Goal: Task Accomplishment & Management: Manage account settings

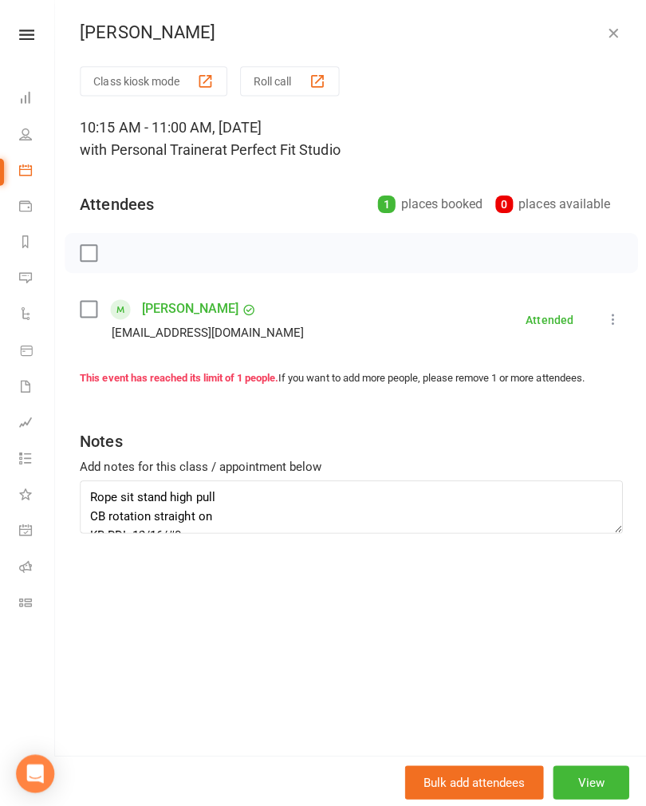
scroll to position [125, 0]
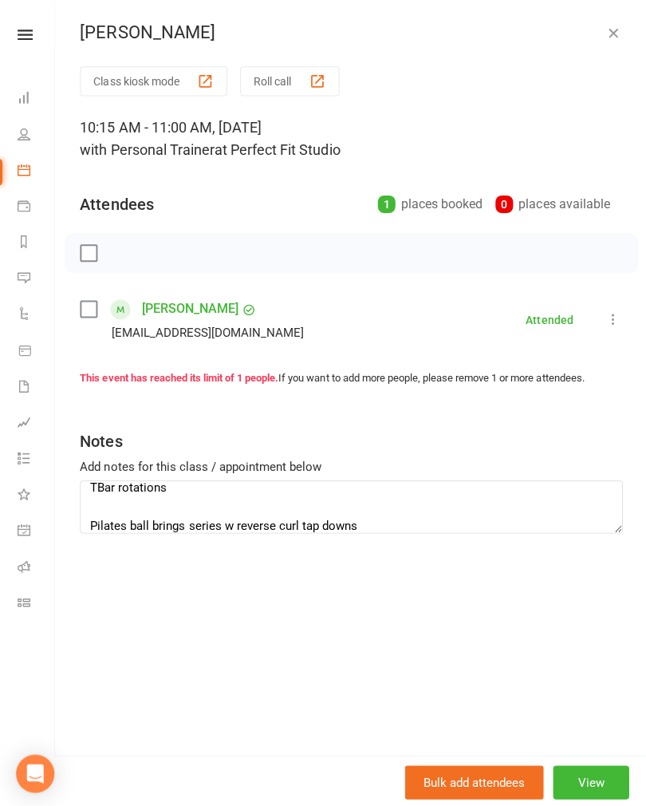
type textarea "Rope sit stand high pull CB rotation straight on KB RDL 12/16/#0 Bosu DDB chest…"
click at [611, 30] on icon "button" at bounding box center [611, 33] width 16 height 16
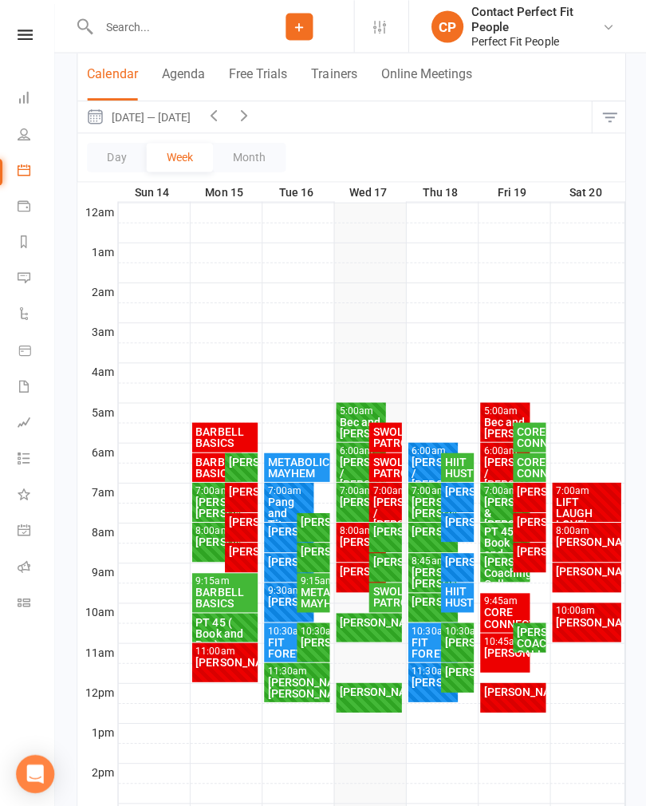
scroll to position [142, 0]
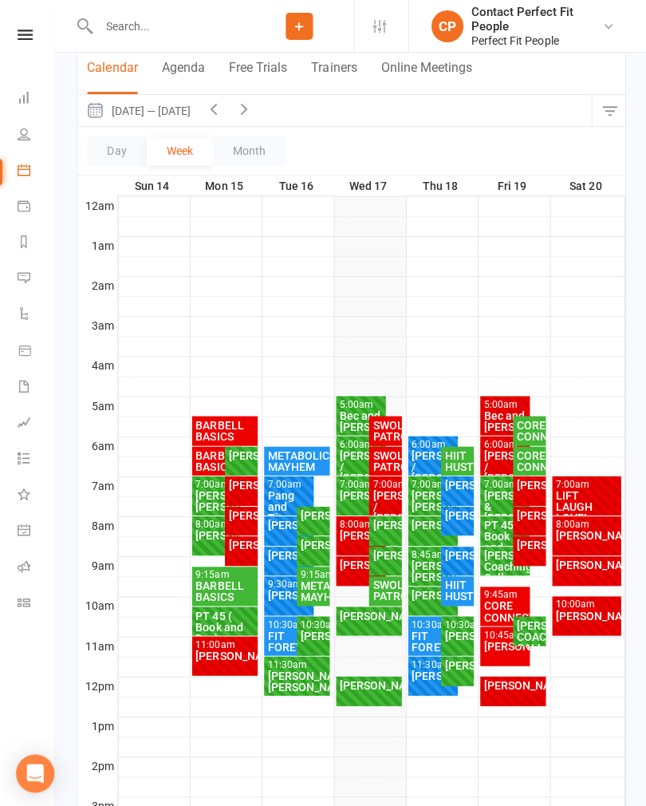
click at [459, 454] on div "HIIT HUSTLE" at bounding box center [456, 459] width 26 height 22
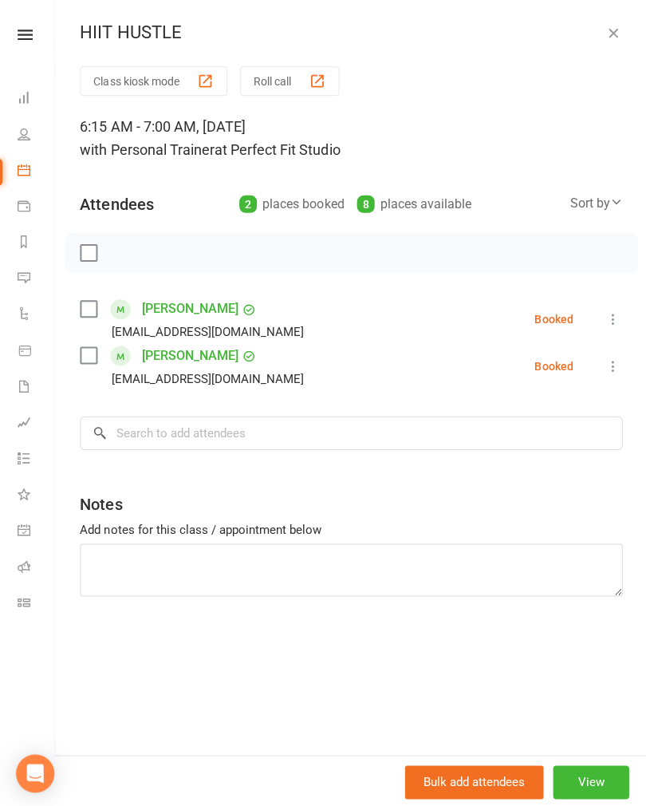
click at [608, 32] on icon "button" at bounding box center [611, 33] width 16 height 16
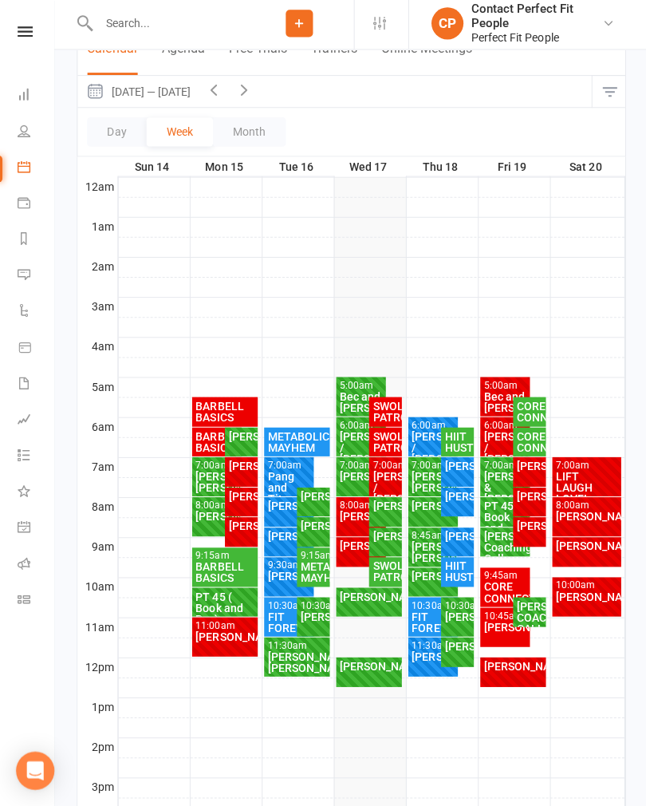
scroll to position [159, 0]
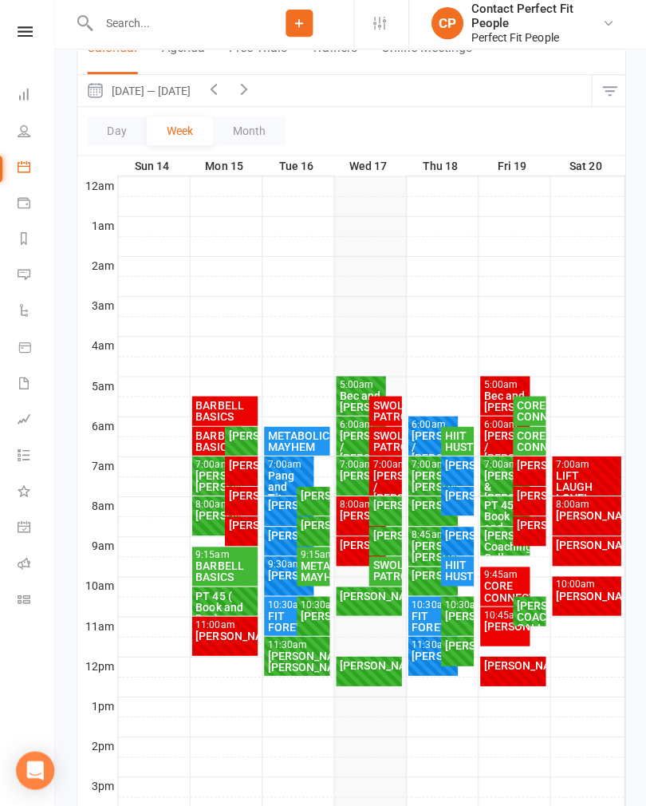
click at [351, 668] on div "[PERSON_NAME]" at bounding box center [368, 665] width 60 height 11
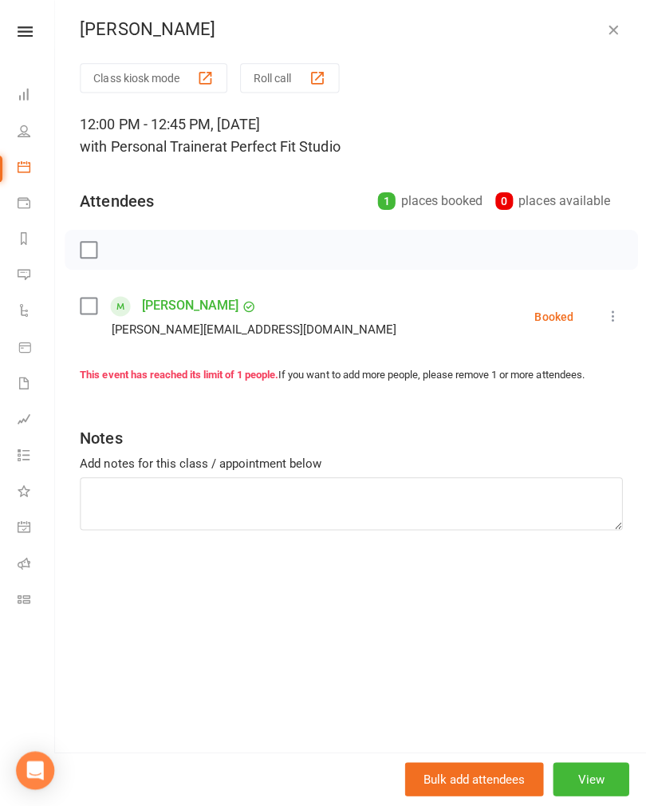
click at [619, 322] on icon at bounding box center [611, 318] width 16 height 16
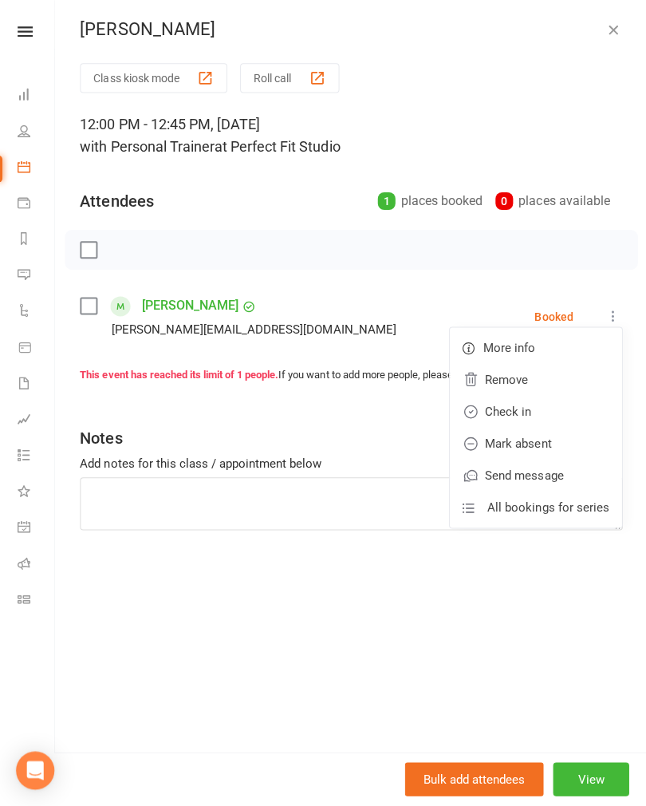
click at [506, 412] on link "Check in" at bounding box center [533, 413] width 171 height 32
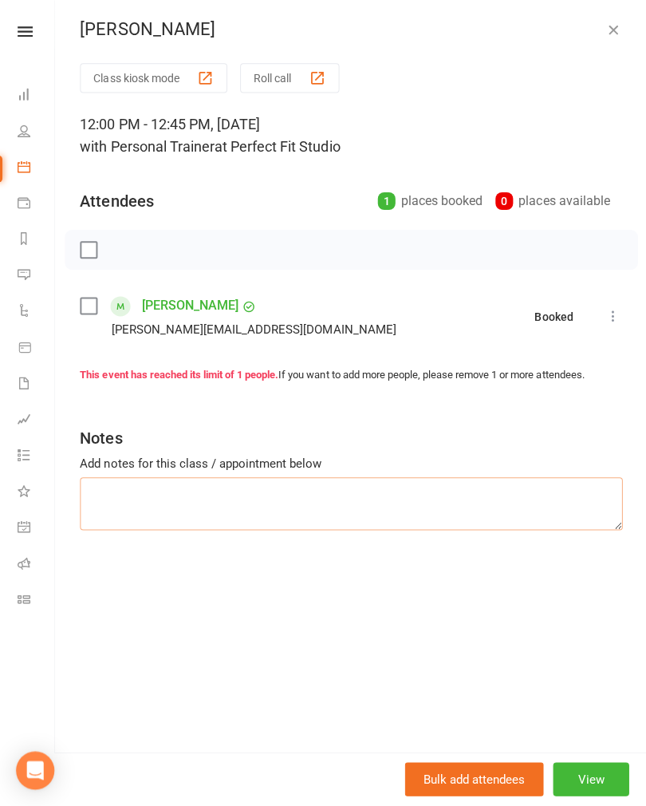
click at [116, 484] on textarea at bounding box center [350, 505] width 541 height 53
click at [604, 29] on icon "button" at bounding box center [611, 33] width 16 height 16
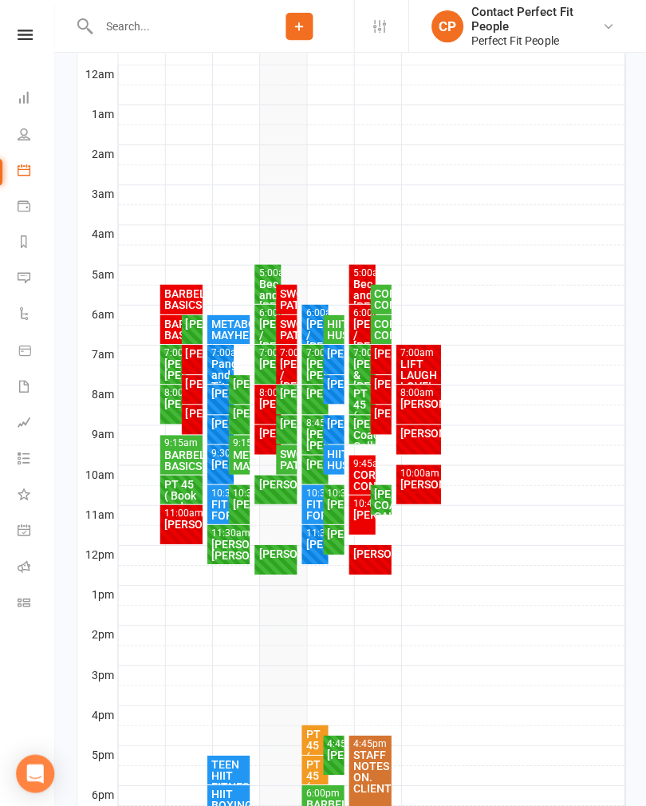
scroll to position [527, 0]
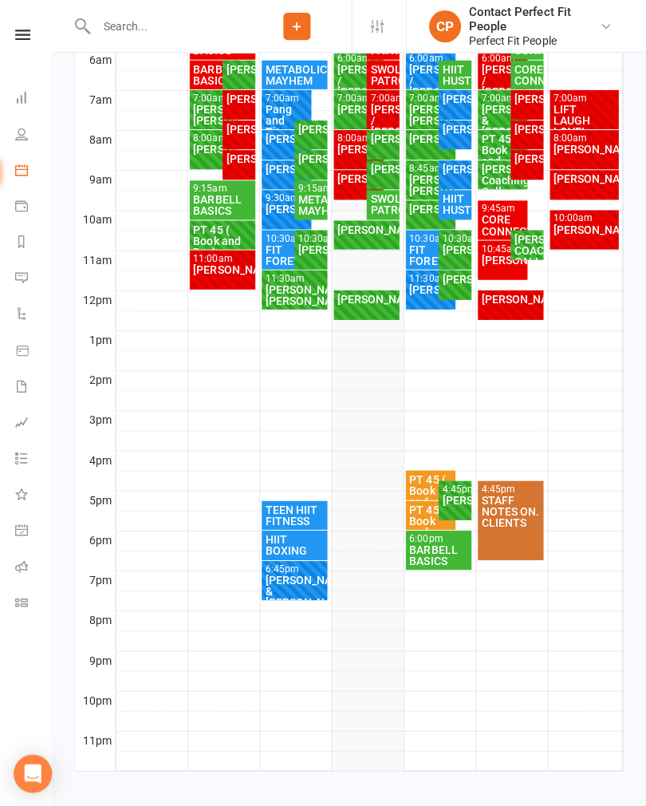
click at [353, 303] on div "[PERSON_NAME]" at bounding box center [368, 297] width 60 height 11
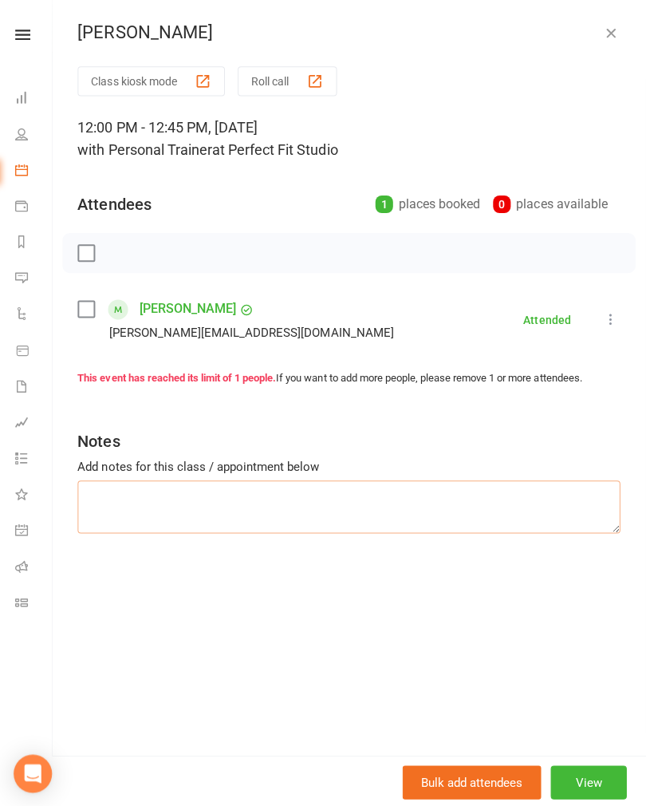
click at [126, 493] on textarea at bounding box center [350, 505] width 541 height 53
click at [109, 522] on textarea "Bosu DDB chest press in bridge Sand bag squats to box CB twist x 20 DDB sit ups…" at bounding box center [350, 505] width 541 height 53
click at [162, 522] on textarea "Bosu DDB chest press in bridge Sand bag squats to box CB twist x 20 DDB sit ups…" at bounding box center [350, 505] width 541 height 53
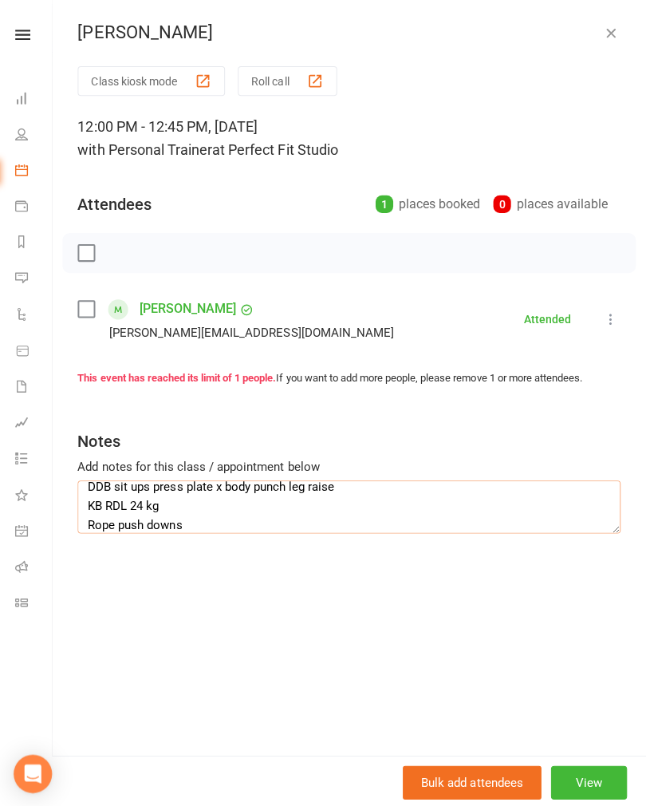
type textarea "Bosu DDB chest press in bridge Sand bag squats to box CB twist x 20 DDB sit ups…"
